Goal: Task Accomplishment & Management: Complete application form

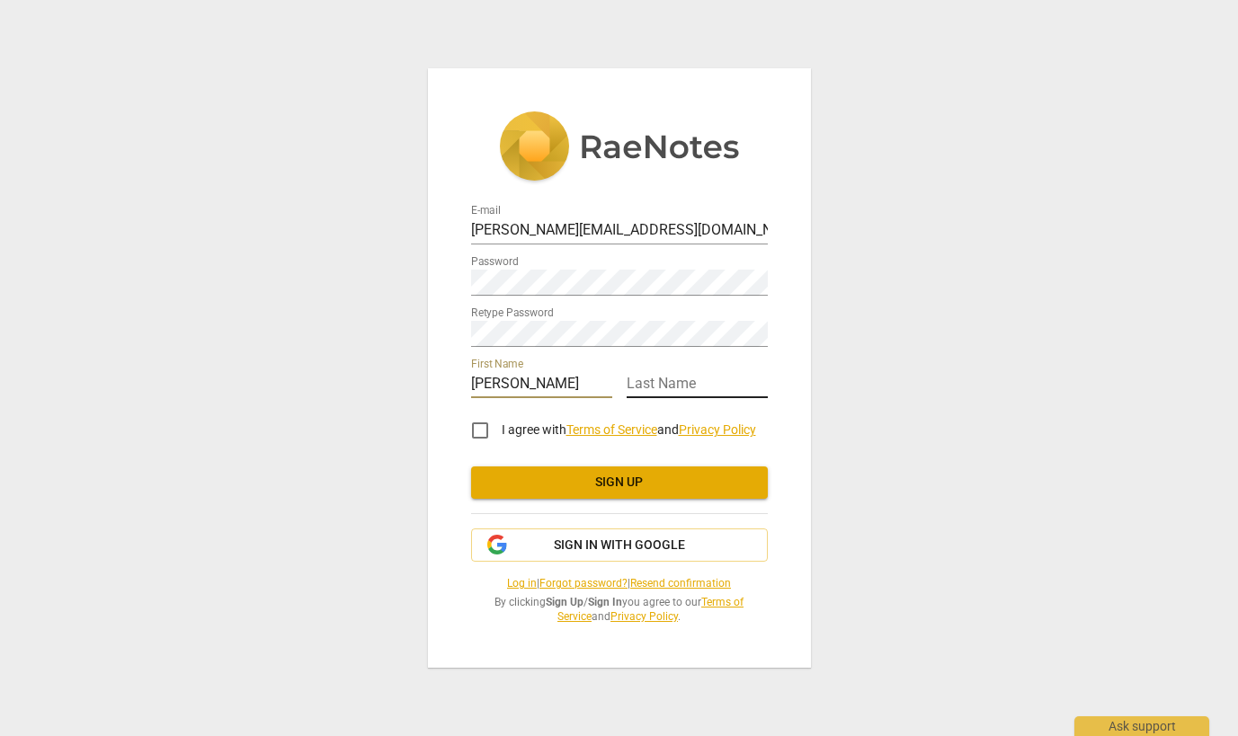
type input "[PERSON_NAME]"
click at [689, 383] on input "text" at bounding box center [697, 385] width 141 height 26
type input "[PERSON_NAME]"
click at [478, 428] on input "I agree with Terms of Service and Privacy Policy" at bounding box center [480, 430] width 43 height 43
checkbox input "true"
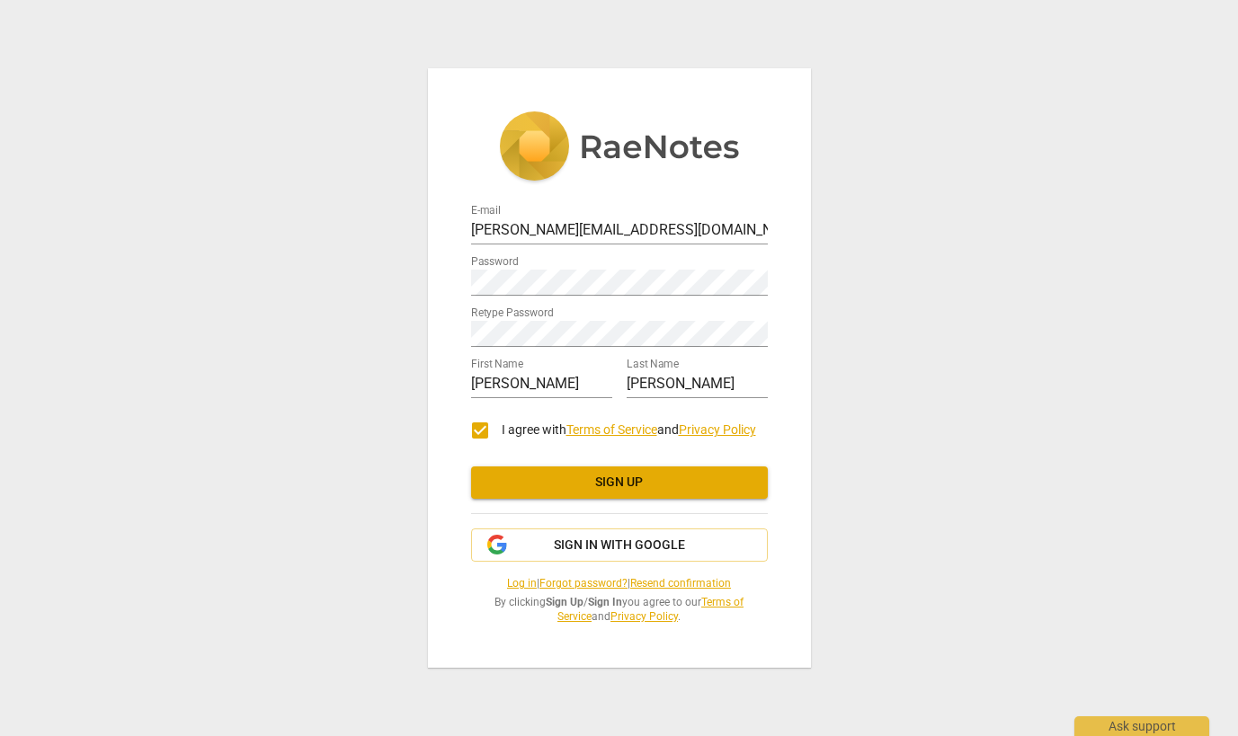
click at [638, 489] on span "Sign up" at bounding box center [620, 483] width 268 height 18
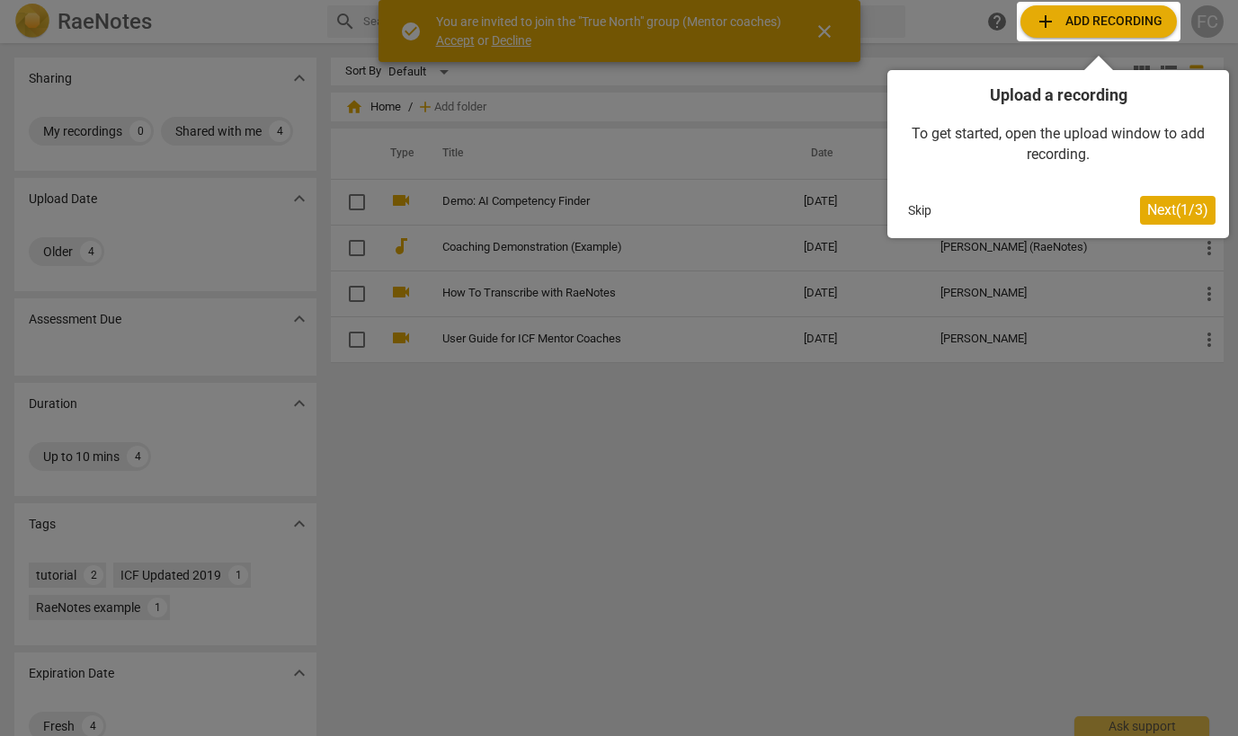
click at [925, 214] on button "Skip" at bounding box center [920, 210] width 38 height 27
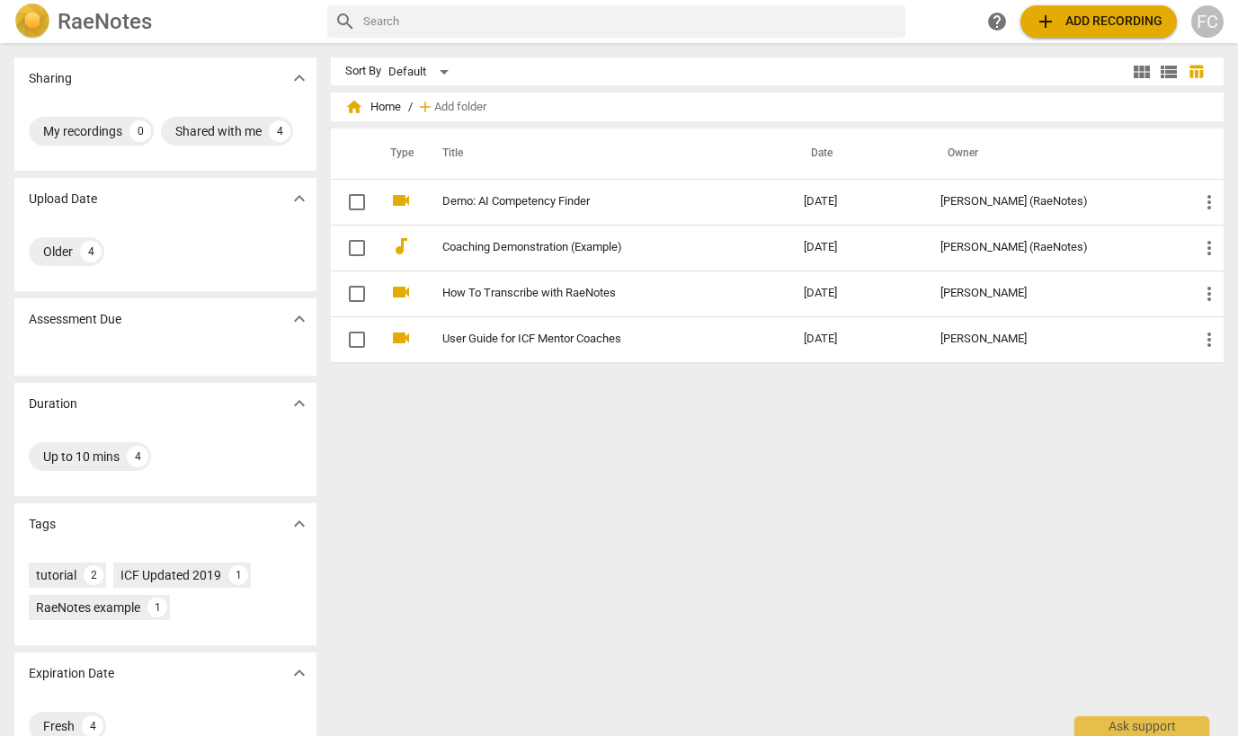
click at [99, 29] on h2 "RaeNotes" at bounding box center [105, 21] width 94 height 25
